Goal: Transaction & Acquisition: Complete application form

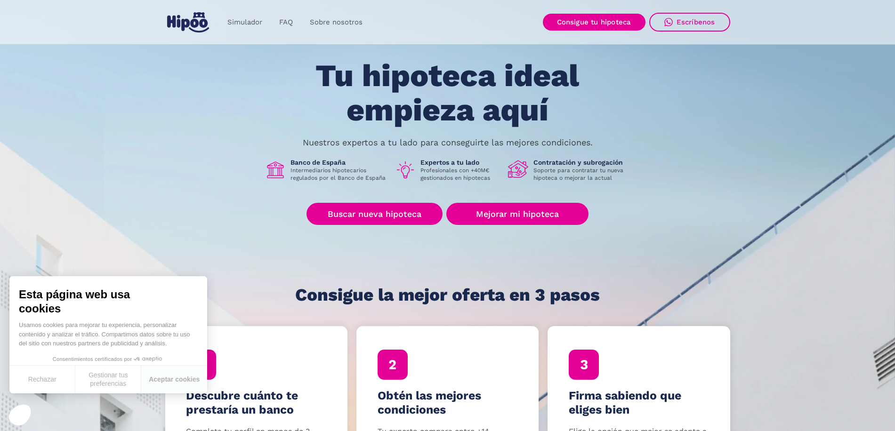
scroll to position [47, 0]
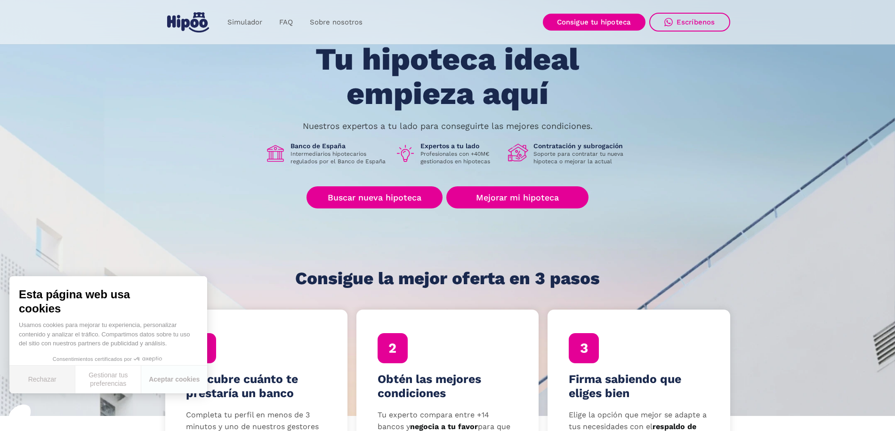
click at [48, 379] on button "Rechazar" at bounding box center [42, 380] width 66 height 28
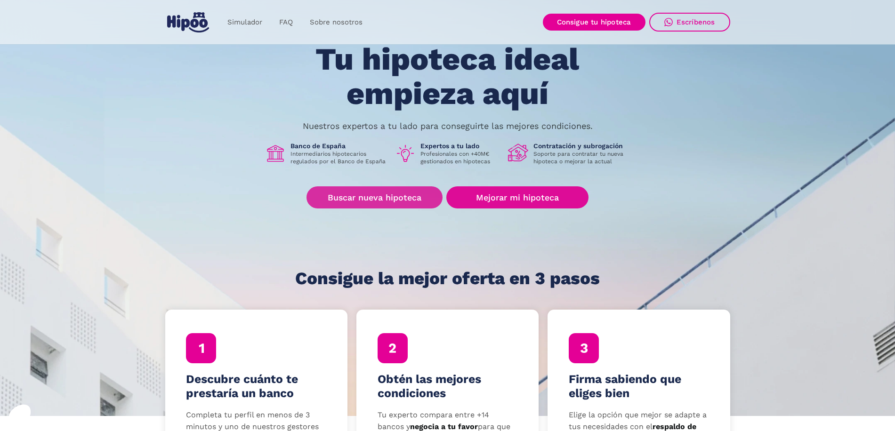
click at [383, 195] on link "Buscar nueva hipoteca" at bounding box center [375, 198] width 136 height 22
click at [409, 203] on link "Buscar nueva hipoteca" at bounding box center [375, 198] width 136 height 22
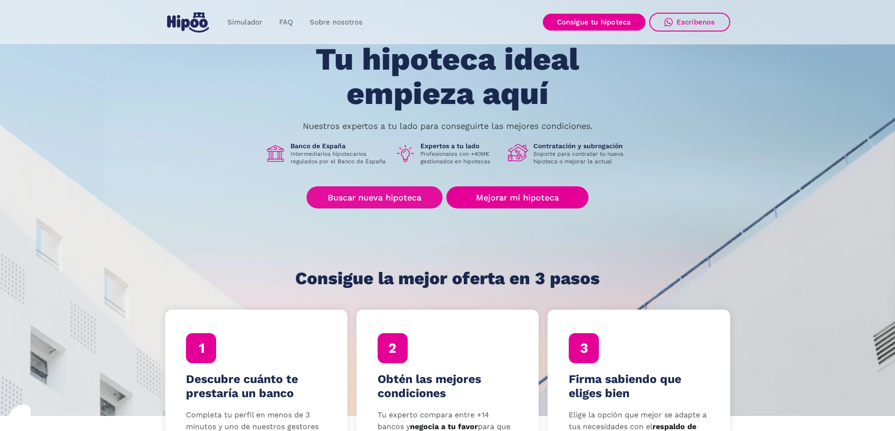
click at [354, 204] on link "Buscar nueva hipoteca" at bounding box center [375, 198] width 136 height 22
